Goal: Transaction & Acquisition: Book appointment/travel/reservation

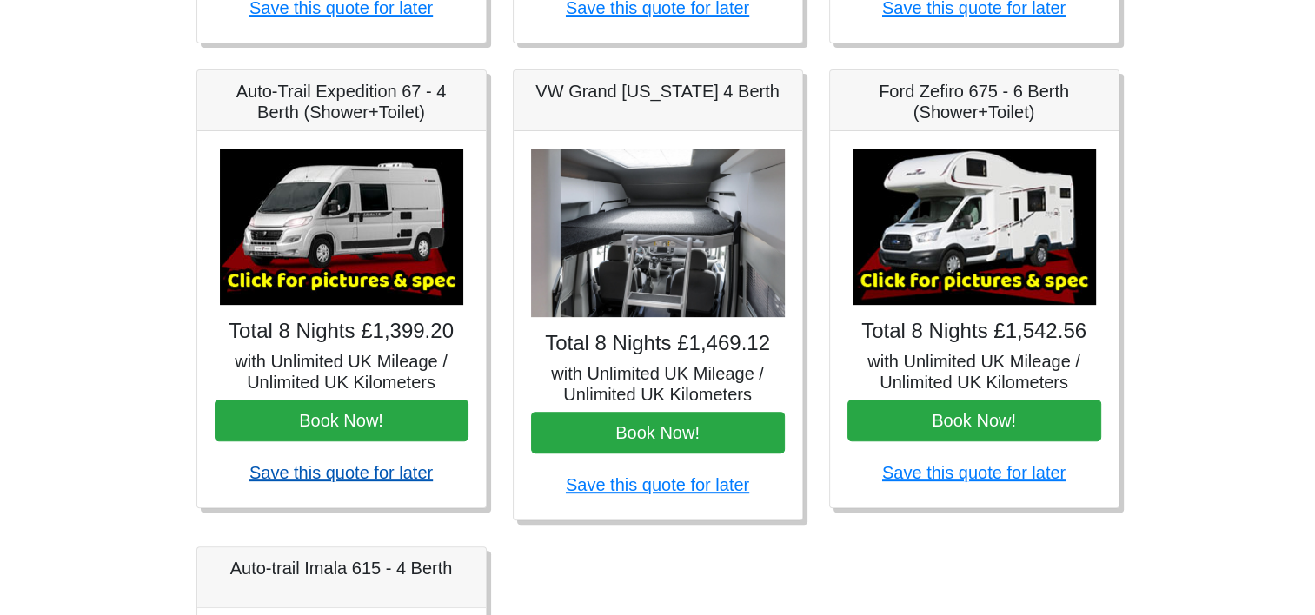
scroll to position [695, 0]
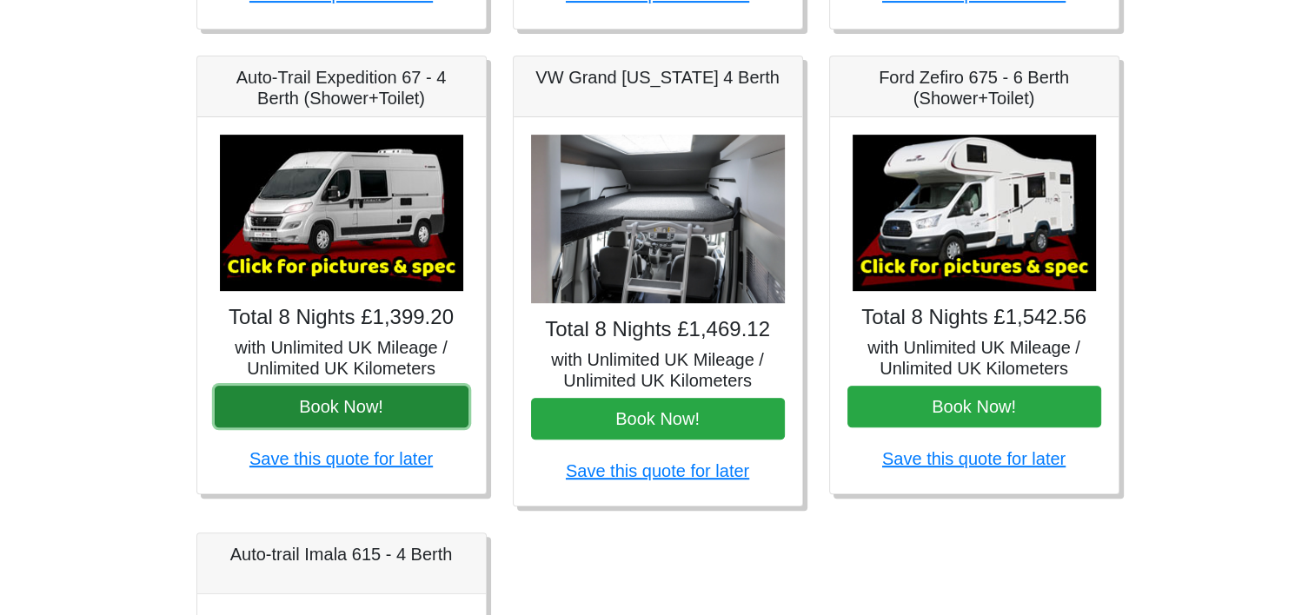
click at [404, 413] on button "Book Now!" at bounding box center [342, 407] width 254 height 42
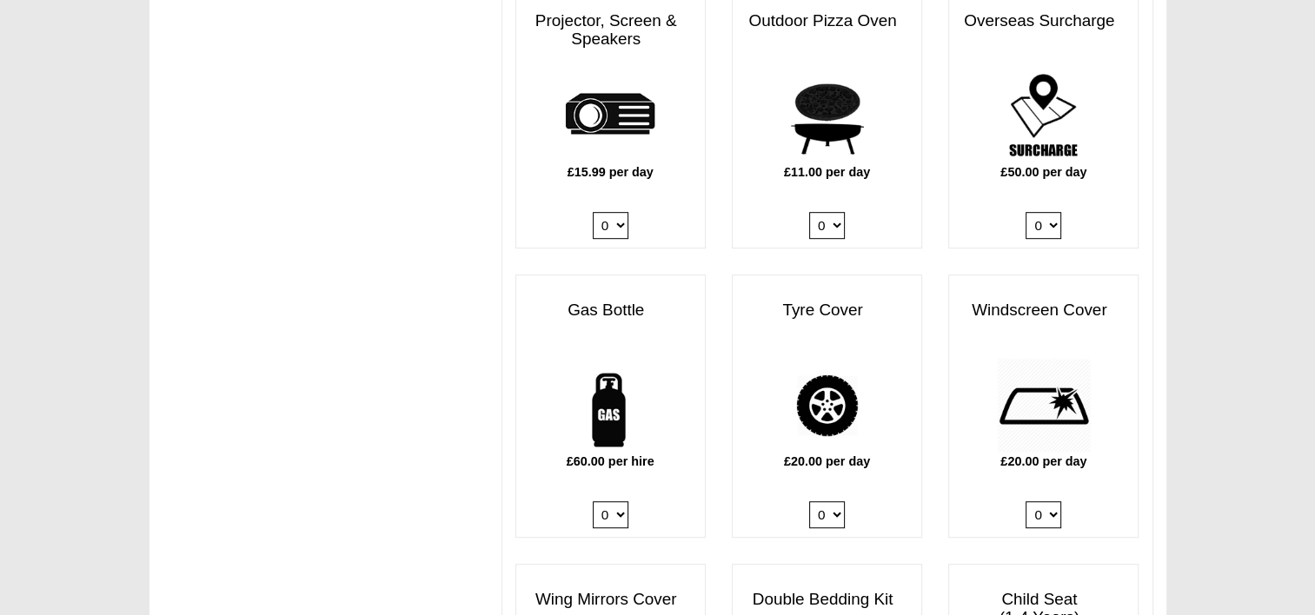
scroll to position [1130, 0]
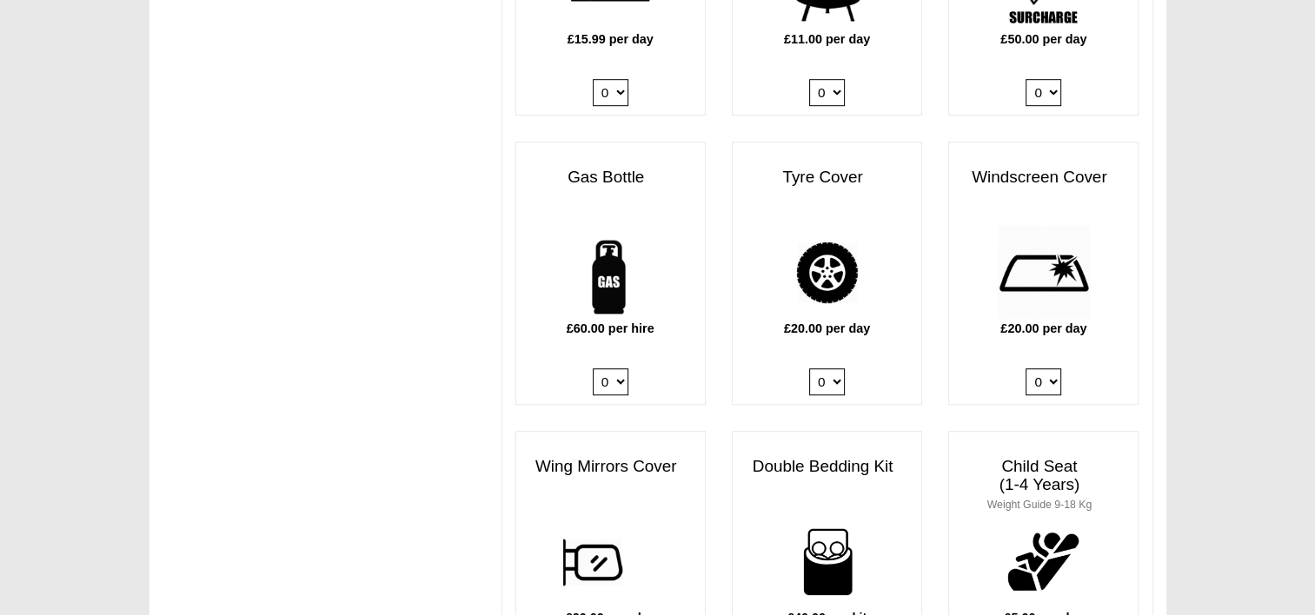
click at [615, 369] on select "0 1" at bounding box center [611, 382] width 36 height 27
select select "Gas Bottle x QTY 1 @ 60.00 GBP per hire."
click at [593, 369] on select "0 1" at bounding box center [611, 382] width 36 height 27
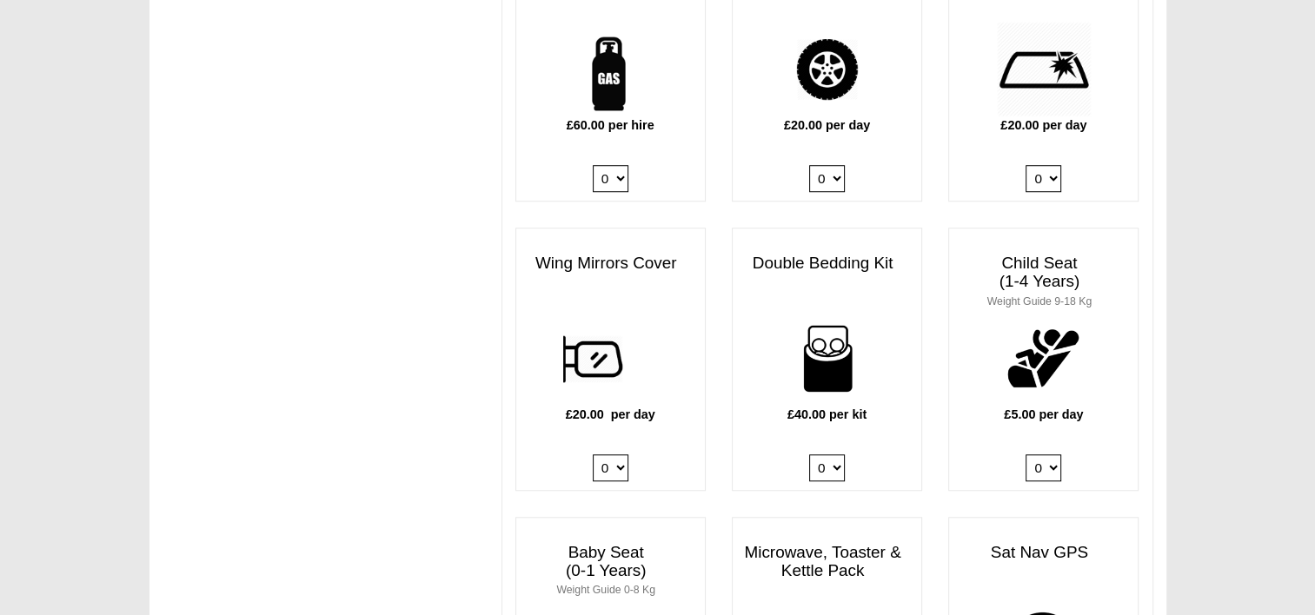
scroll to position [1391, 0]
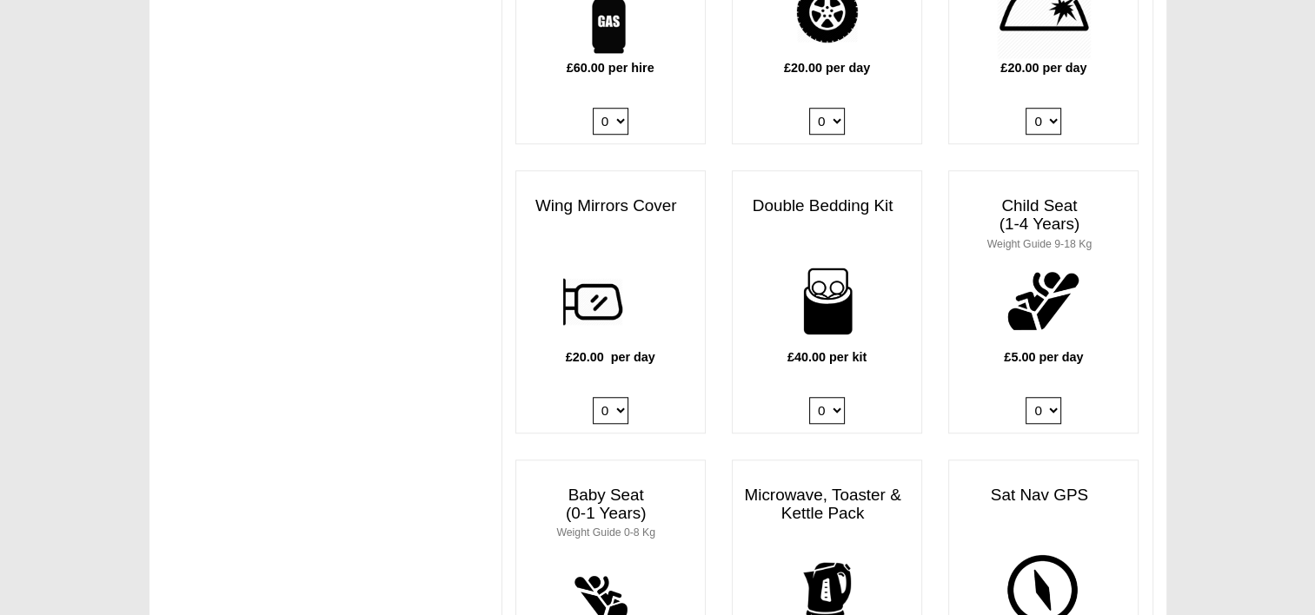
click at [826, 397] on select "0 1 2 3 4" at bounding box center [827, 410] width 36 height 27
select select "Double Bedding Kit x QTY 2 @ 40.00 GBP per kit."
click at [809, 397] on select "0 1 2 3 4" at bounding box center [827, 410] width 36 height 27
click at [1047, 397] on select "0 1 2 3 4" at bounding box center [1044, 410] width 36 height 27
select select "Child Seat (1-4 Years) x QTY 1 @ 5.00 GBP each."
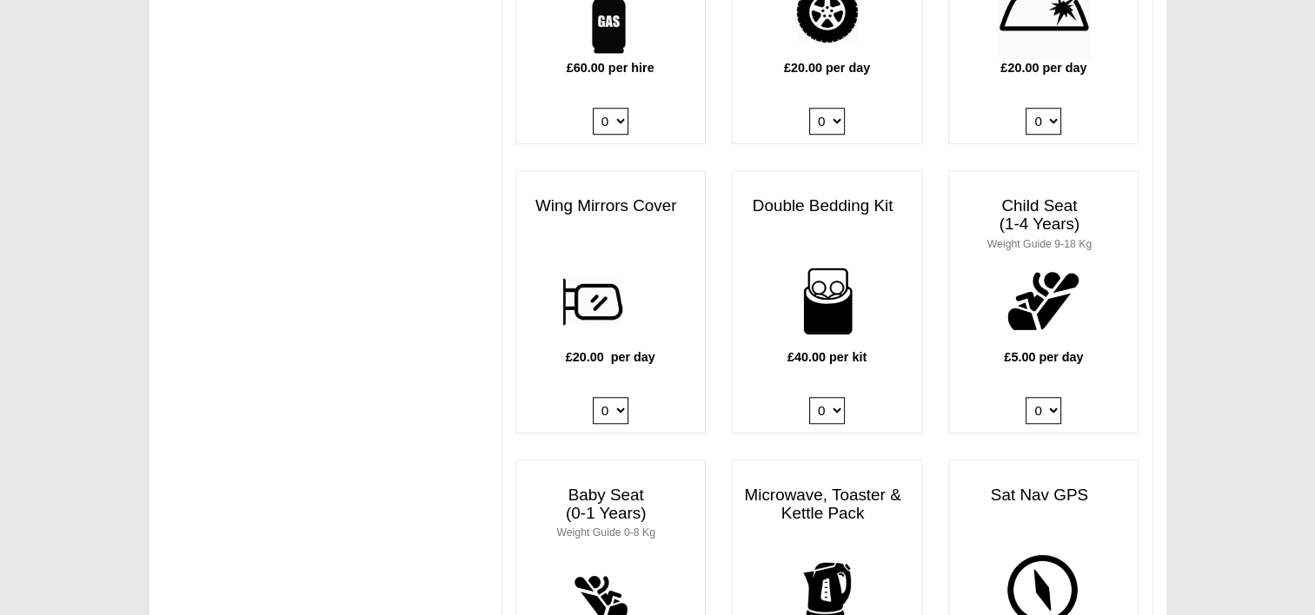
click at [1026, 397] on select "0 1 2 3 4" at bounding box center [1044, 410] width 36 height 27
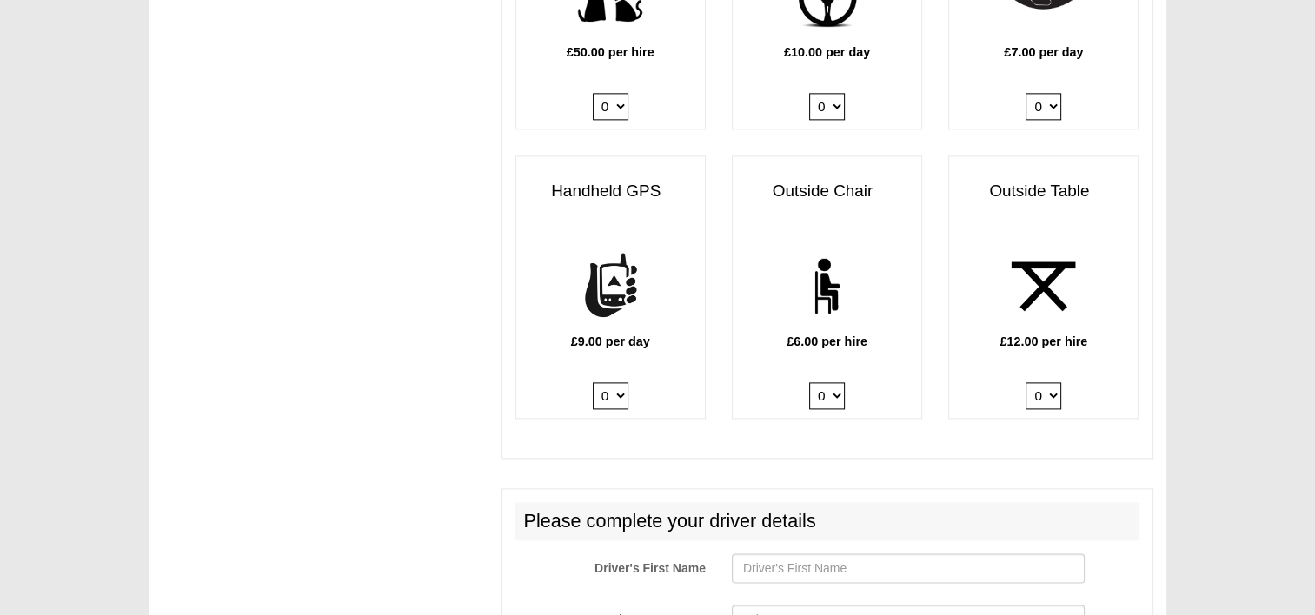
scroll to position [2347, 0]
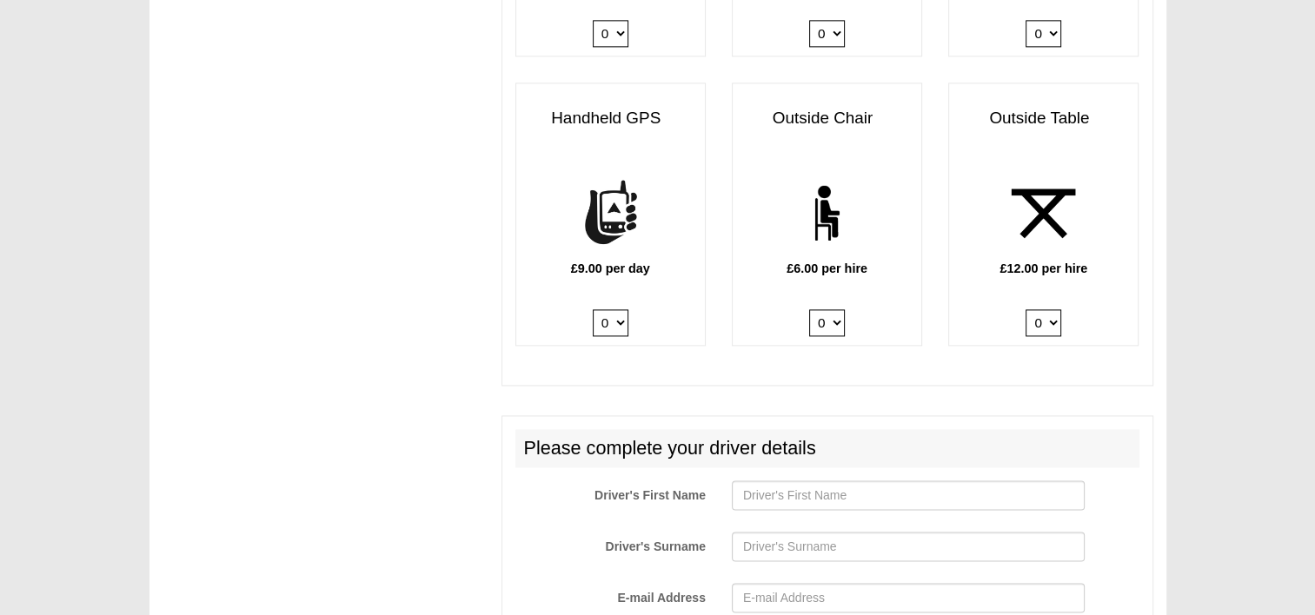
click at [1045, 309] on select "0 1 2" at bounding box center [1044, 322] width 36 height 27
select select "Outside Table x QTY 1 @ 12.00 GBP per hire."
click at [1026, 309] on select "0 1 2" at bounding box center [1044, 322] width 36 height 27
drag, startPoint x: 835, startPoint y: 289, endPoint x: 835, endPoint y: 300, distance: 10.4
click at [835, 309] on select "0 1 2 3 4 5 6" at bounding box center [827, 322] width 36 height 27
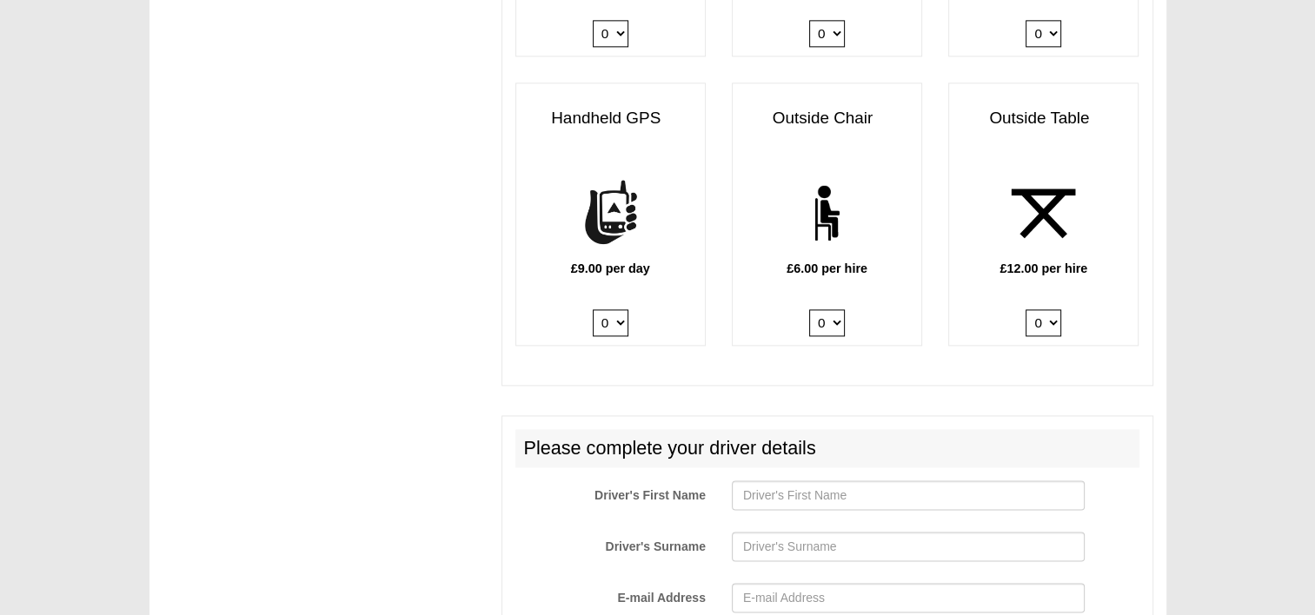
select select "Outside Chair x QTY 3 @ 6.00 GBP per hire."
click at [809, 309] on select "0 1 2 3 4 5 6" at bounding box center [827, 322] width 36 height 27
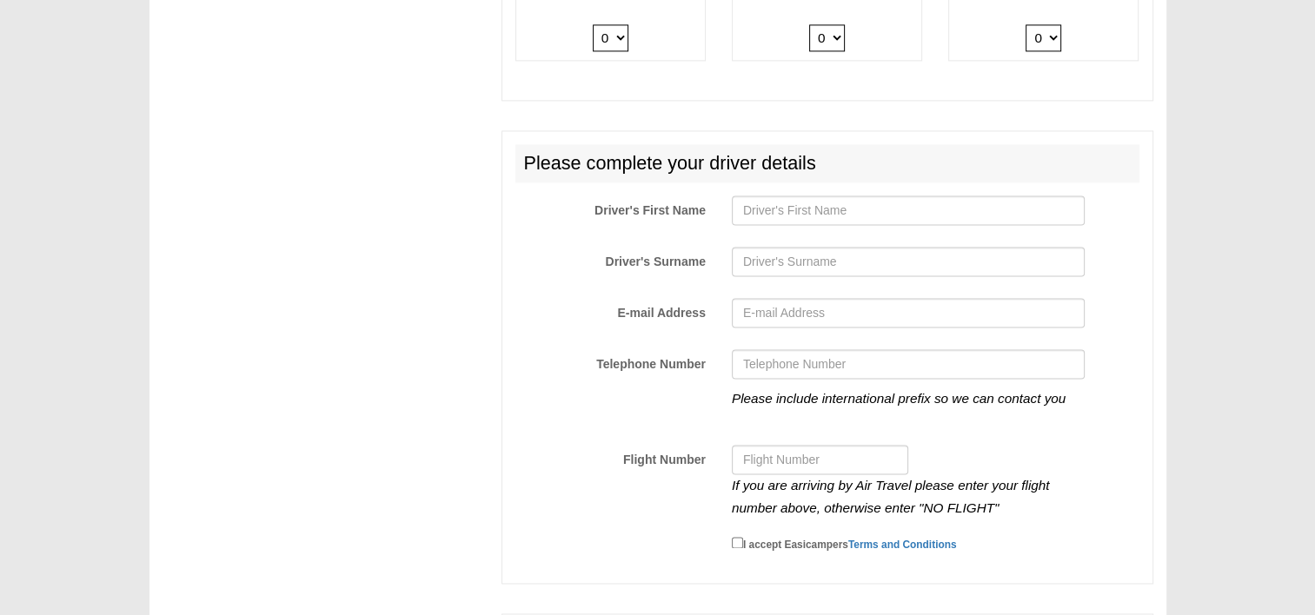
scroll to position [2695, 0]
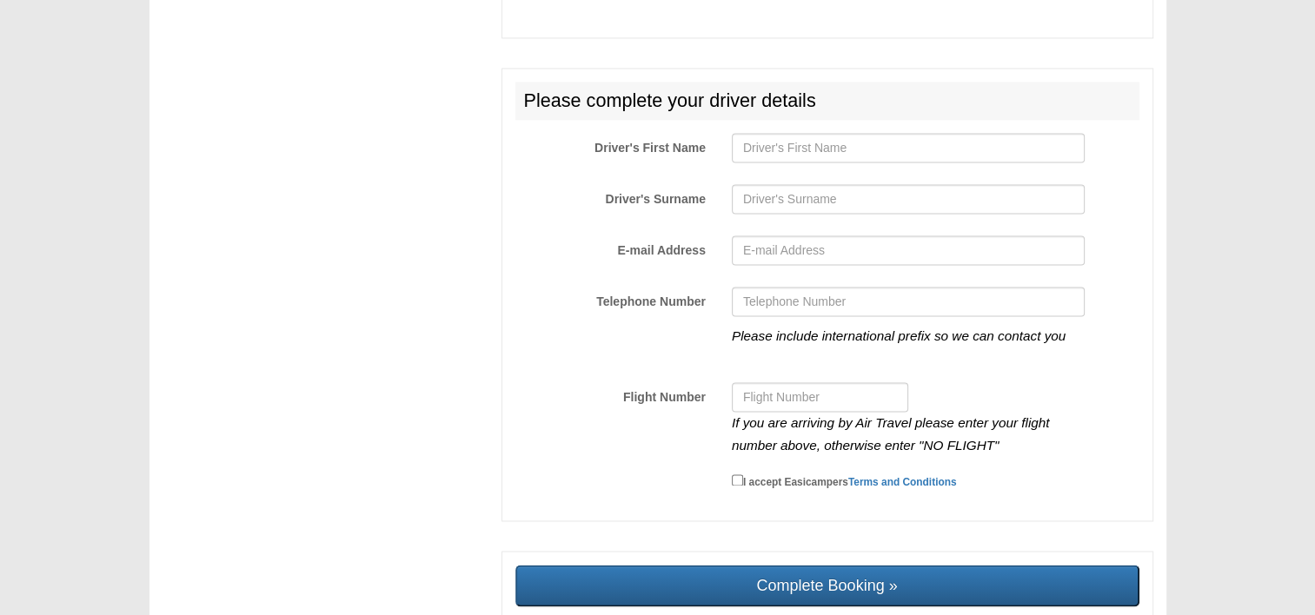
click at [809, 144] on div at bounding box center [908, 152] width 379 height 38
click at [815, 133] on input "Driver's First Name" at bounding box center [908, 148] width 353 height 30
type input "[PERSON_NAME]"
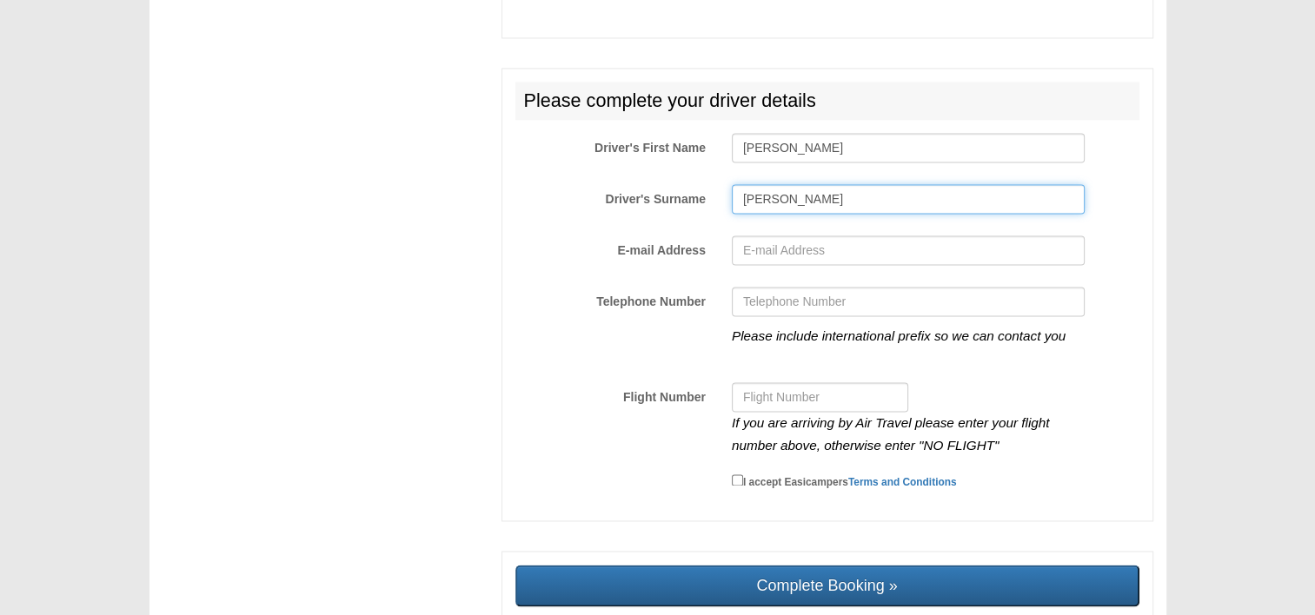
type input "VERNERET"
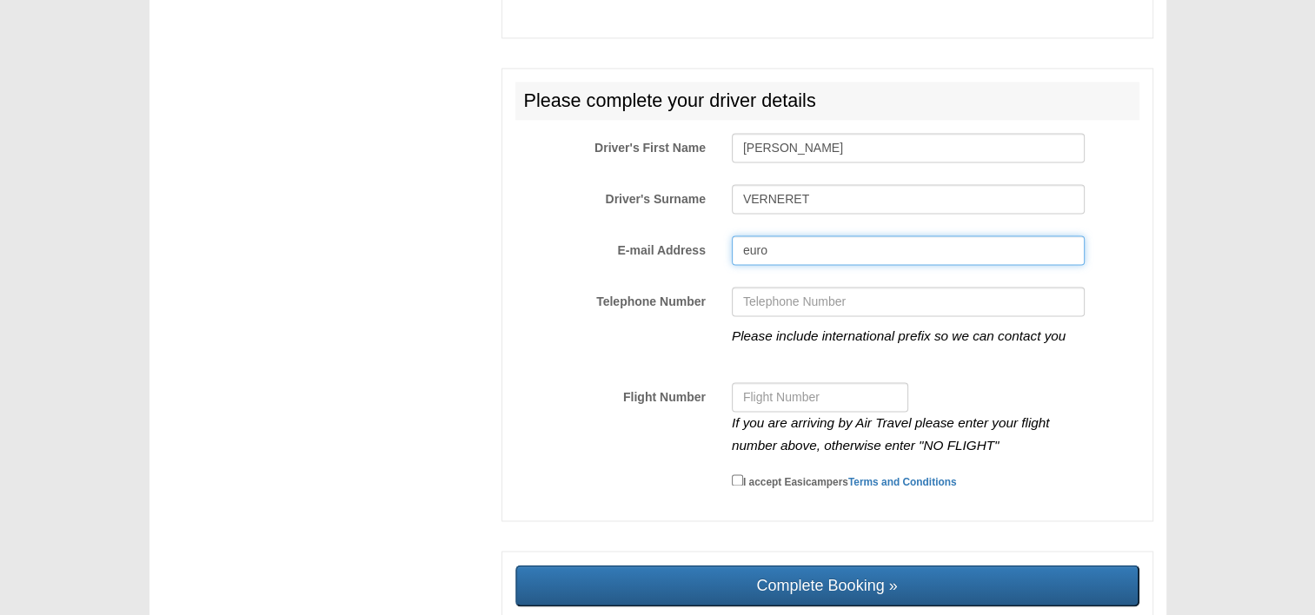
click at [515, 565] on input "Complete Booking »" at bounding box center [827, 586] width 624 height 42
click at [814, 236] on input "euro" at bounding box center [908, 251] width 353 height 30
type input "[EMAIL_ADDRESS][DOMAIN_NAME]"
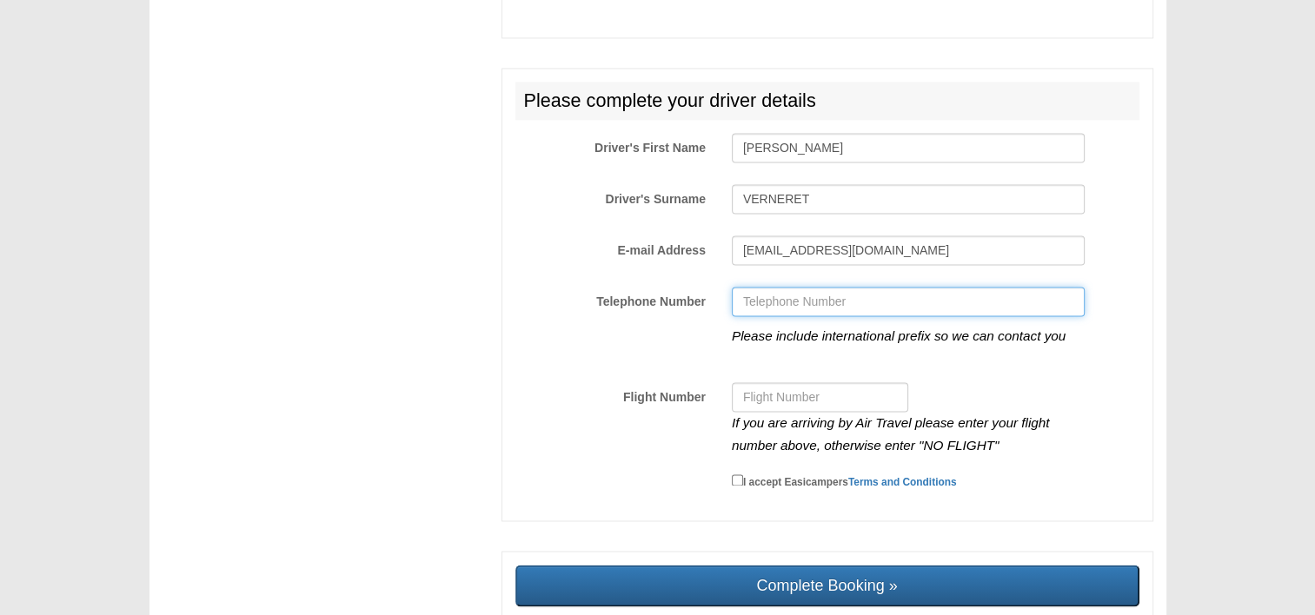
type input "0231152580"
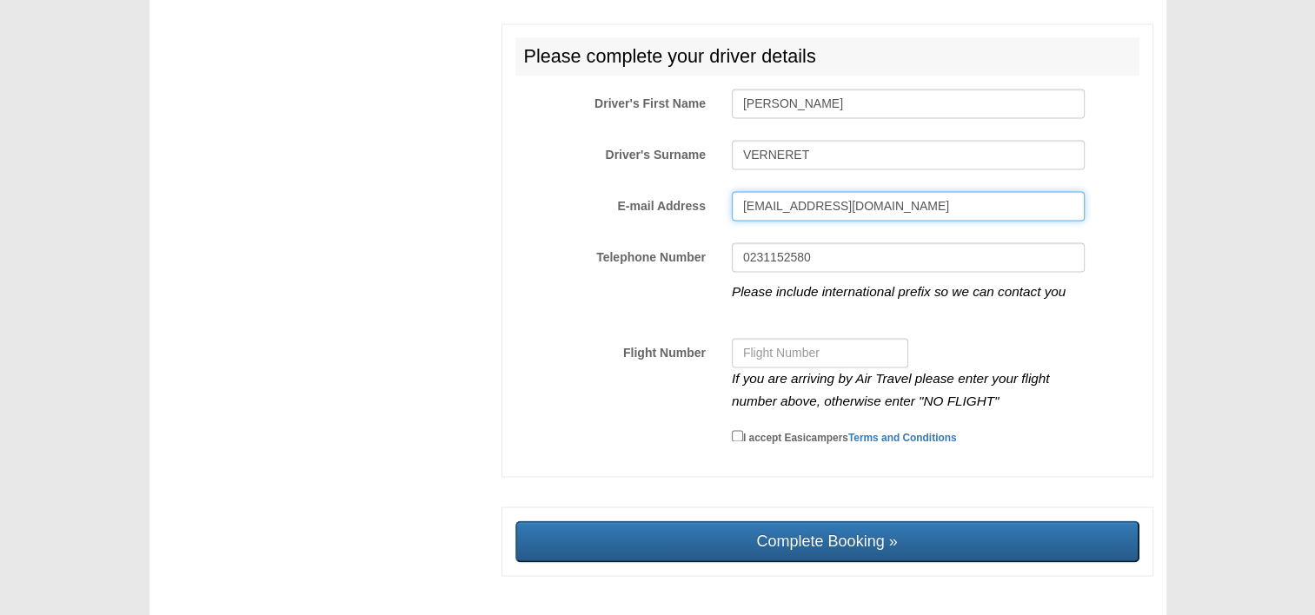
scroll to position [2777, 0]
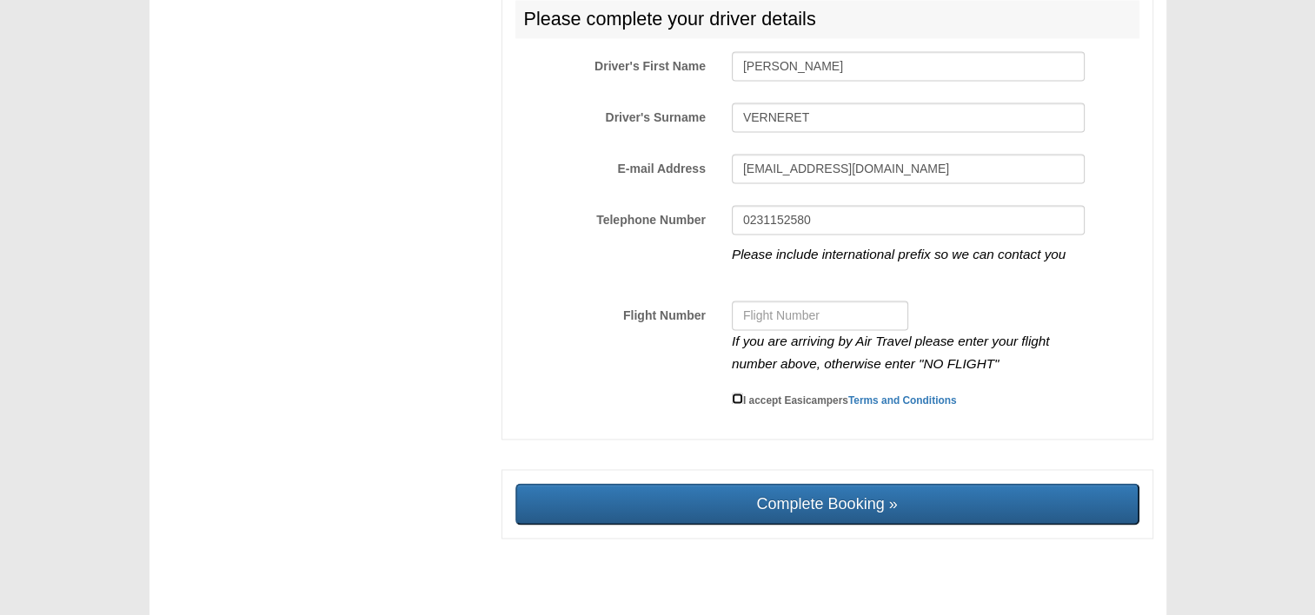
click at [740, 393] on input "I accept Easicampers Terms and Conditions" at bounding box center [737, 398] width 11 height 11
checkbox input "true"
click at [775, 301] on input "Flight Number" at bounding box center [820, 316] width 176 height 30
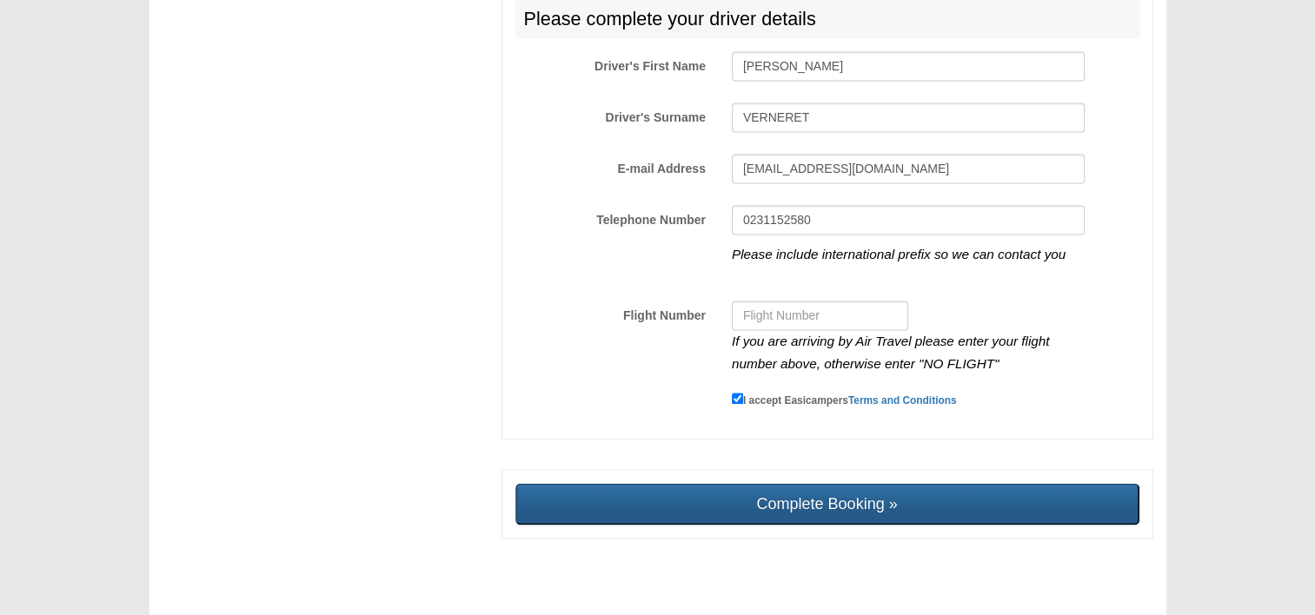
click at [832, 483] on input "Complete Booking »" at bounding box center [827, 504] width 624 height 42
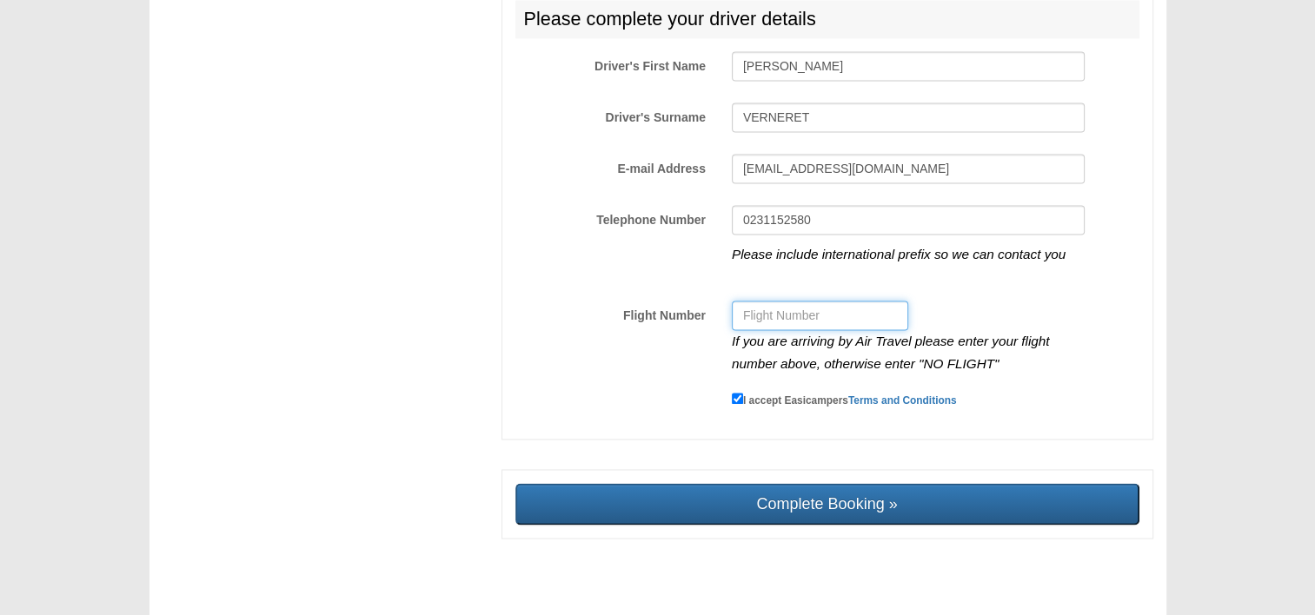
click at [794, 301] on input "Flight Number" at bounding box center [820, 316] width 176 height 30
type input "n"
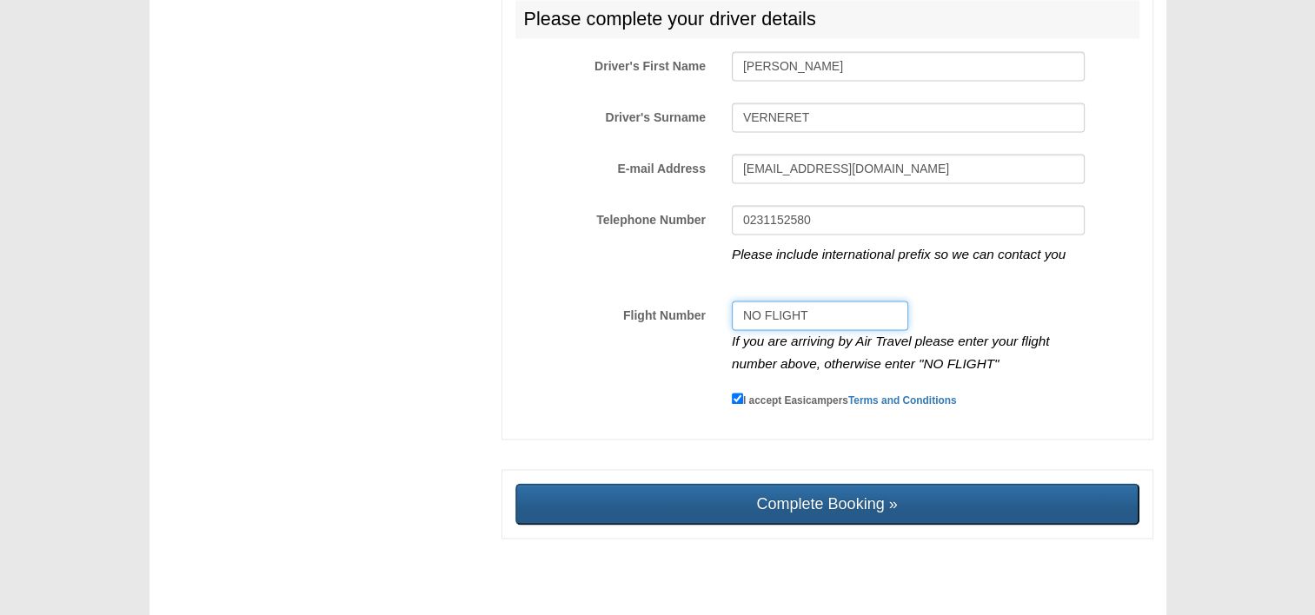
type input "NO FLIGHT"
click at [862, 497] on input "Complete Booking »" at bounding box center [827, 504] width 624 height 42
type input "Sending, please wait..."
